Goal: Transaction & Acquisition: Book appointment/travel/reservation

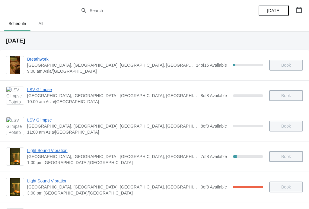
scroll to position [7, 0]
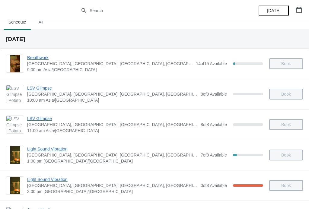
click at [42, 181] on span "Light Sound Vibration" at bounding box center [112, 180] width 171 height 6
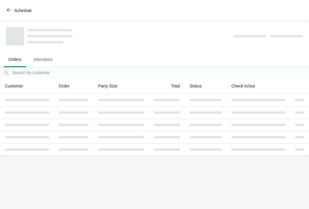
scroll to position [0, 0]
click at [10, 8] on icon "button" at bounding box center [9, 10] width 5 height 5
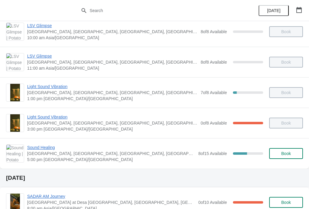
scroll to position [74, 0]
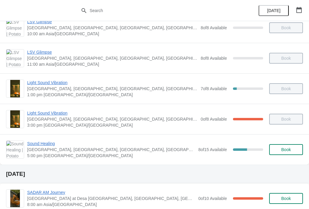
click at [50, 145] on span "Sound Healing" at bounding box center [111, 144] width 168 height 6
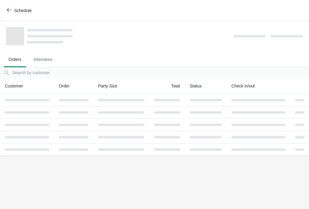
scroll to position [0, 0]
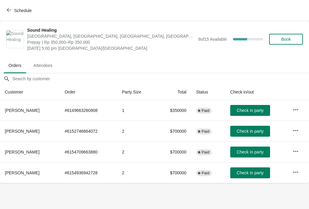
click at [245, 132] on span "Check in party" at bounding box center [250, 131] width 27 height 5
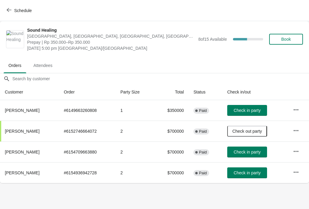
click at [290, 37] on span "Book" at bounding box center [287, 39] width 10 height 5
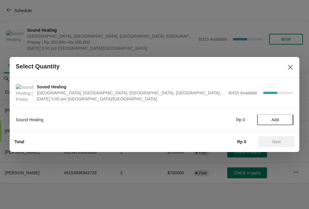
click at [278, 118] on span "Add" at bounding box center [276, 120] width 8 height 5
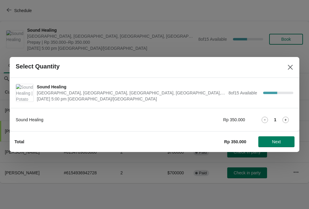
click at [286, 119] on icon at bounding box center [286, 120] width 6 height 6
click at [282, 141] on span "Next" at bounding box center [276, 142] width 27 height 5
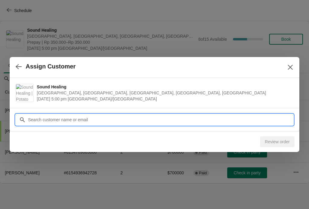
click at [229, 118] on input "Customer" at bounding box center [161, 120] width 266 height 11
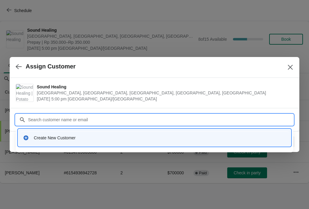
click at [106, 141] on div "Create New Customer" at bounding box center [155, 138] width 268 height 12
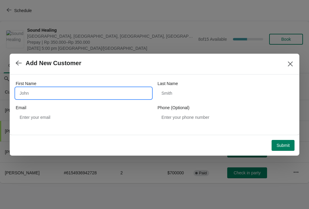
click at [69, 90] on input "First Name" at bounding box center [84, 93] width 136 height 11
type input "Ryosuke"
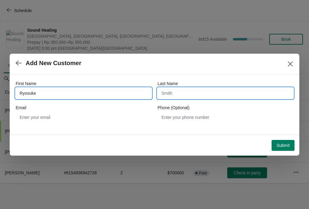
click at [200, 89] on input "Last Name" at bounding box center [226, 93] width 136 height 11
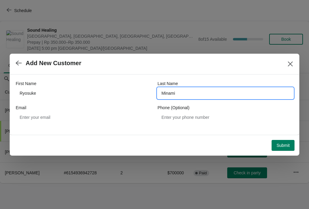
type input "Minami"
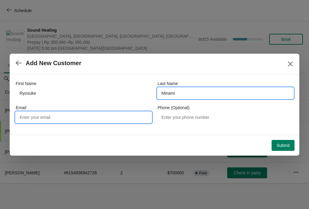
click at [99, 122] on input "Email" at bounding box center [84, 117] width 136 height 11
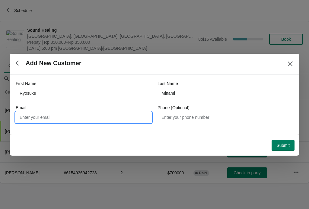
click at [287, 145] on span "Submit" at bounding box center [283, 145] width 13 height 5
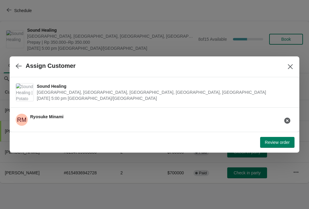
click at [274, 141] on span "Review order" at bounding box center [277, 142] width 25 height 5
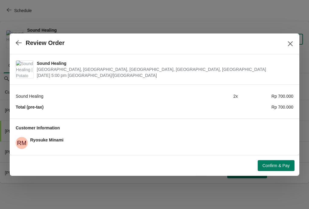
click at [280, 165] on span "Confirm & Pay" at bounding box center [276, 165] width 27 height 5
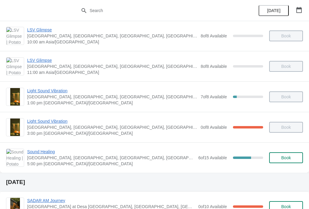
scroll to position [66, 0]
click at [46, 150] on span "Sound Healing" at bounding box center [111, 152] width 168 height 6
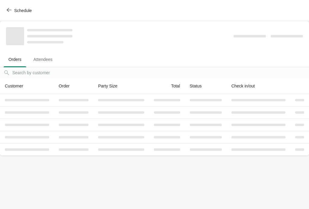
scroll to position [0, 0]
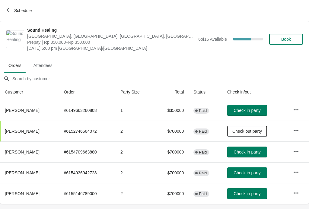
click at [245, 193] on span "Check in party" at bounding box center [247, 194] width 27 height 5
click at [247, 173] on span "Check in party" at bounding box center [247, 173] width 27 height 5
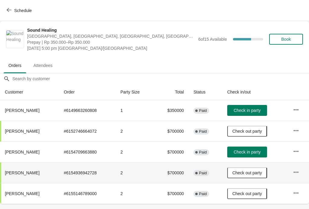
click at [244, 110] on span "Check in party" at bounding box center [247, 110] width 27 height 5
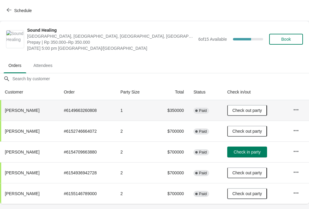
click at [257, 154] on span "Check in party" at bounding box center [247, 152] width 27 height 5
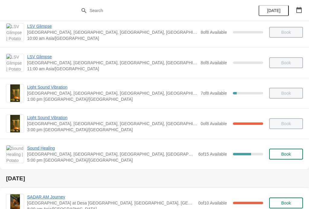
scroll to position [74, 0]
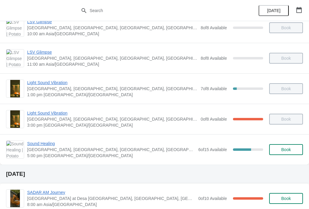
click at [38, 144] on span "Sound Healing" at bounding box center [111, 144] width 168 height 6
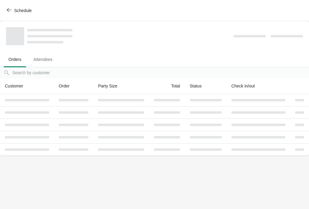
scroll to position [0, 0]
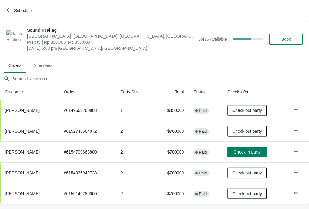
click at [255, 153] on span "Check in party" at bounding box center [247, 152] width 27 height 5
